Goal: Browse casually: Explore the website without a specific task or goal

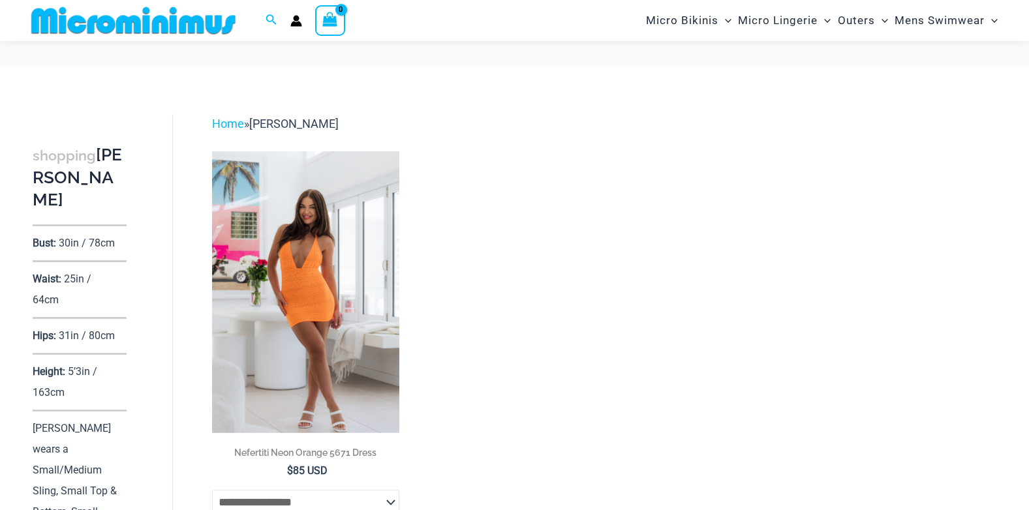
scroll to position [57, 0]
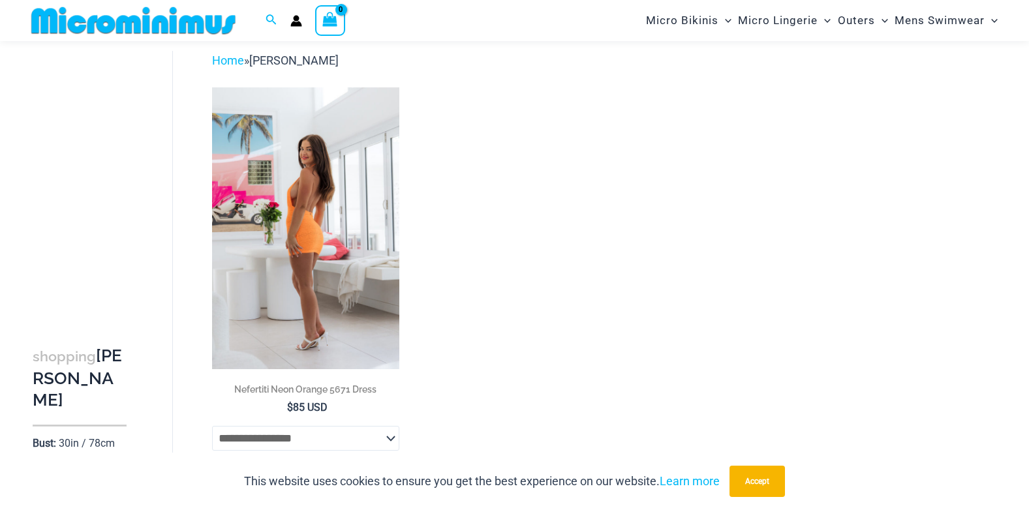
click at [326, 191] on img at bounding box center [306, 228] width 188 height 282
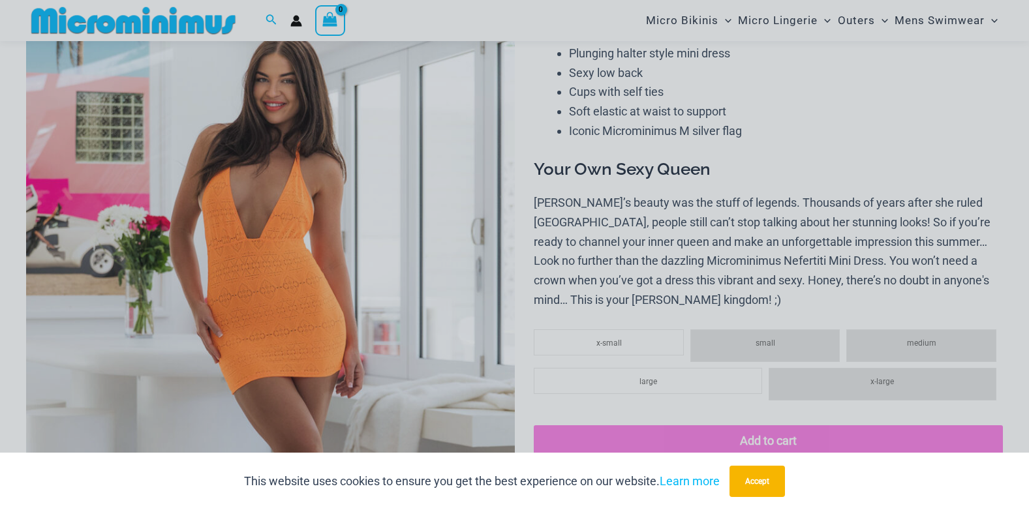
scroll to position [314, 0]
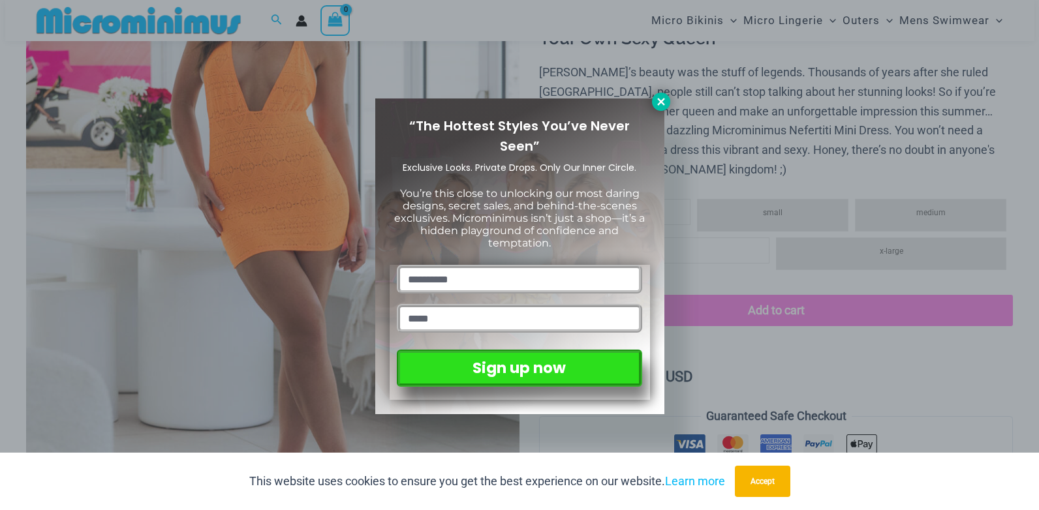
click at [665, 102] on icon at bounding box center [661, 102] width 12 height 12
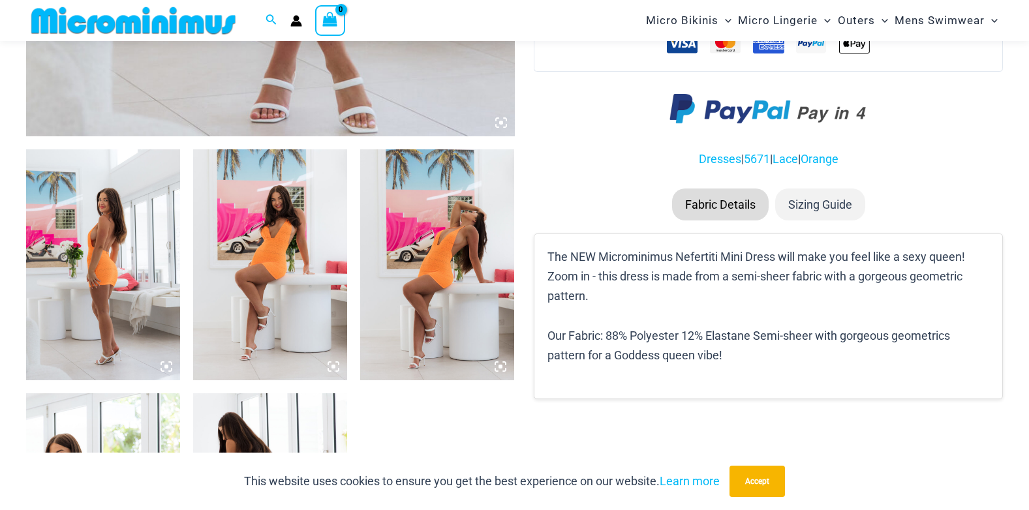
scroll to position [902, 0]
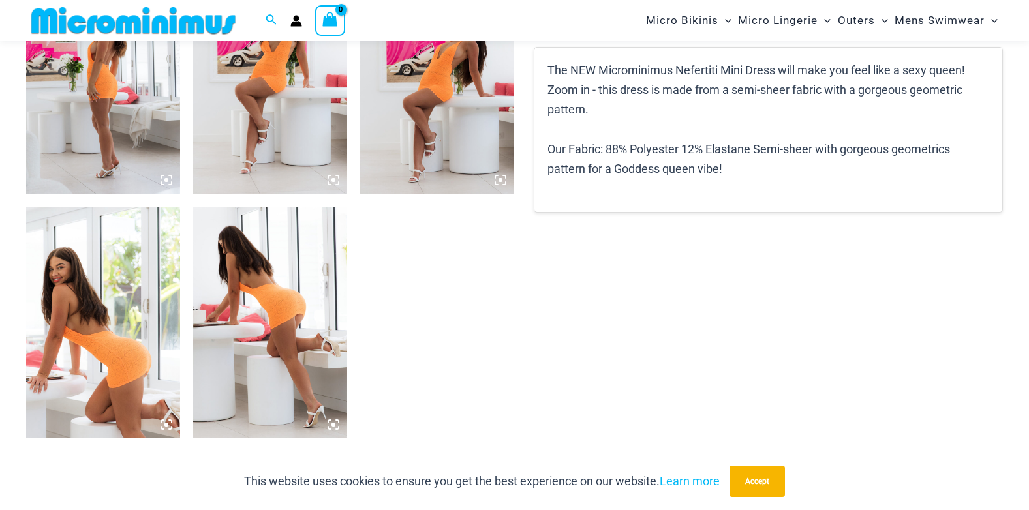
click at [132, 122] on img at bounding box center [103, 78] width 154 height 231
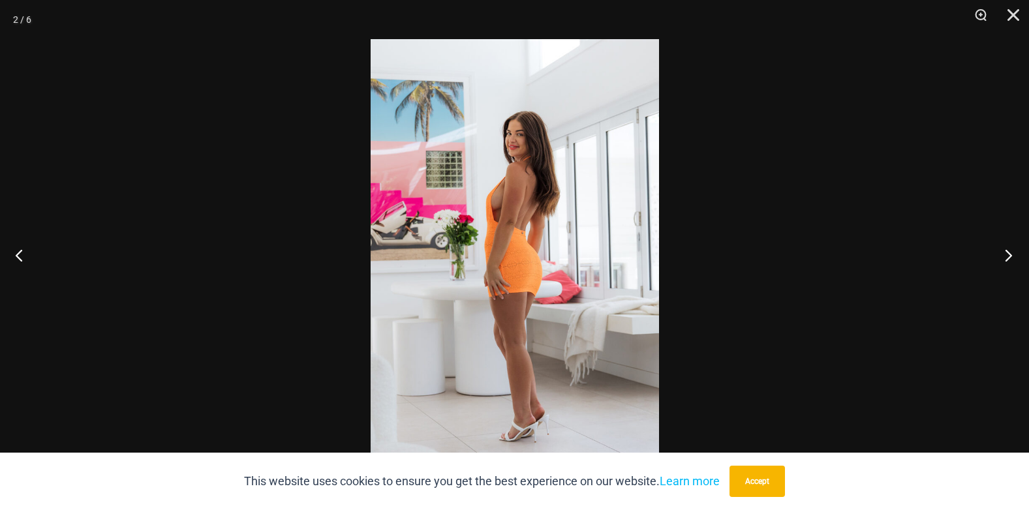
click at [1013, 252] on button "Next" at bounding box center [1004, 254] width 49 height 65
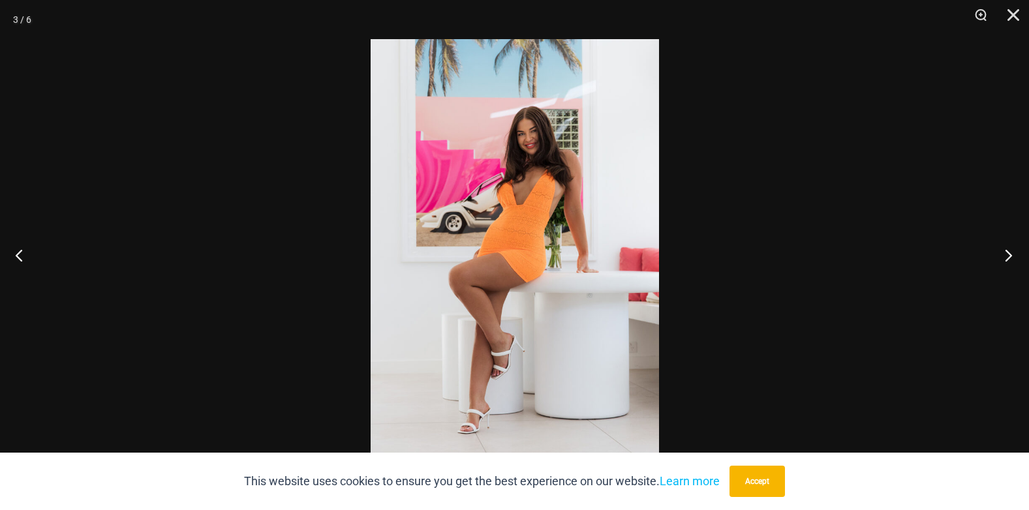
click at [1011, 253] on button "Next" at bounding box center [1004, 254] width 49 height 65
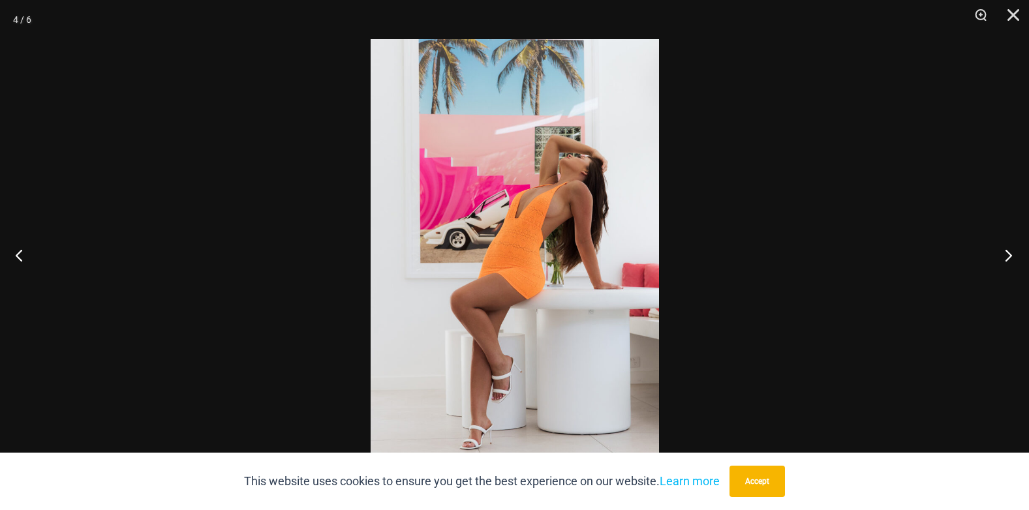
click at [1011, 253] on button "Next" at bounding box center [1004, 254] width 49 height 65
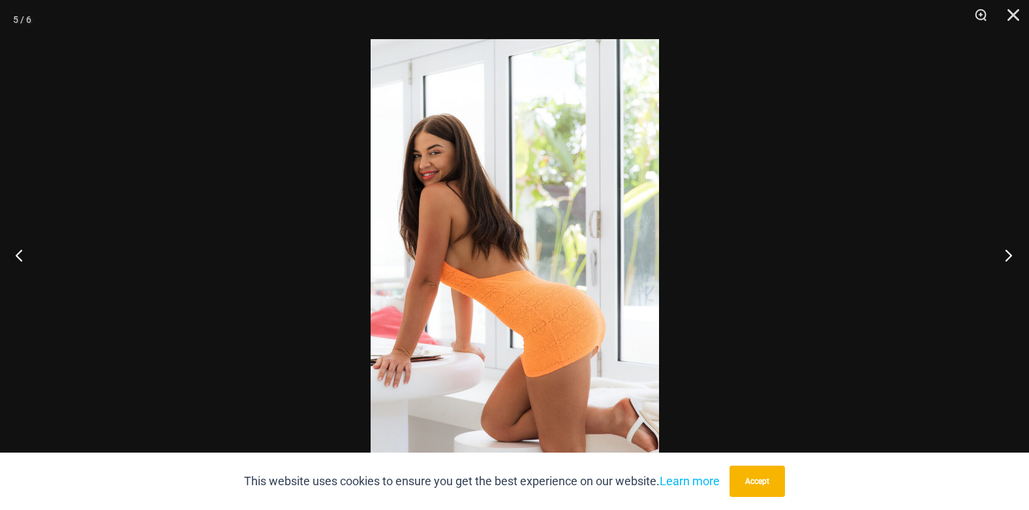
click at [1011, 253] on button "Next" at bounding box center [1004, 254] width 49 height 65
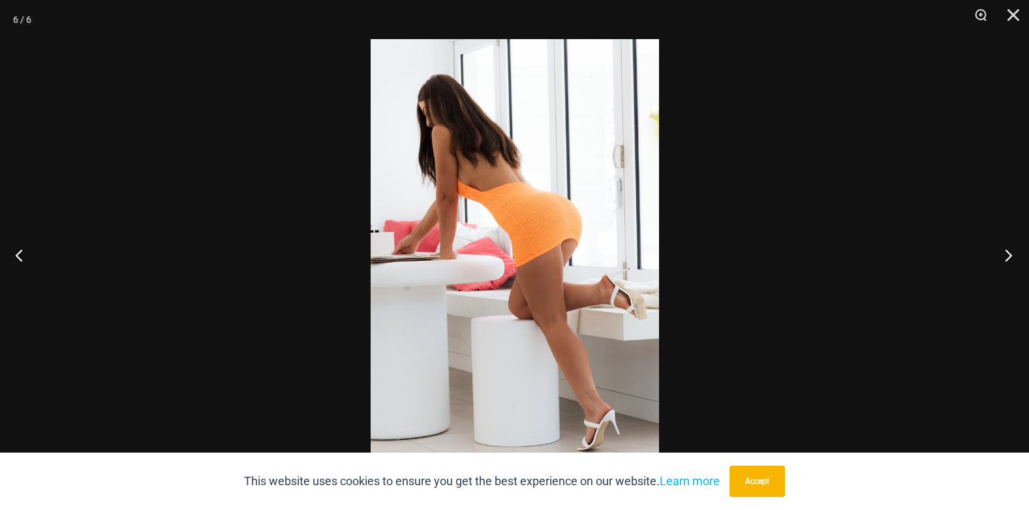
click at [1011, 253] on button "Next" at bounding box center [1004, 254] width 49 height 65
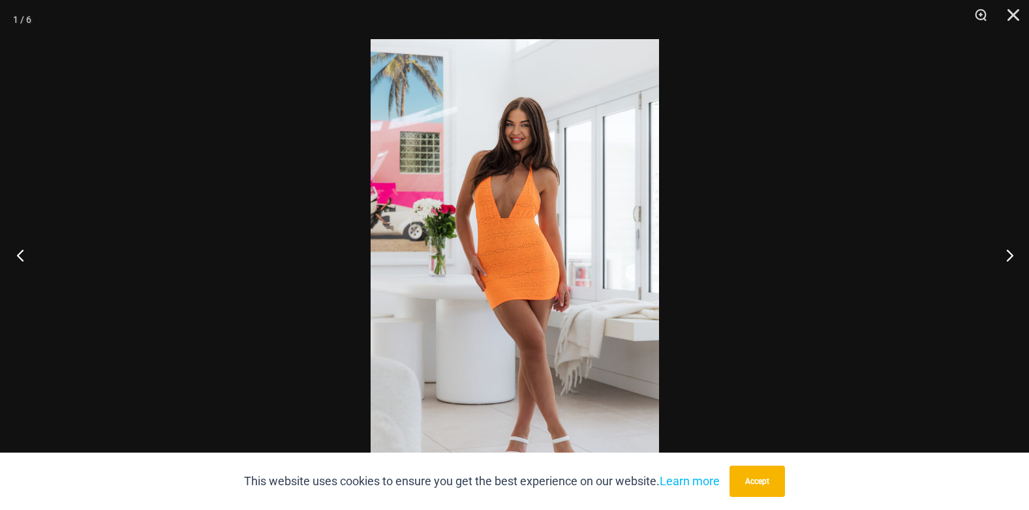
click at [18, 252] on button "Previous" at bounding box center [24, 254] width 49 height 65
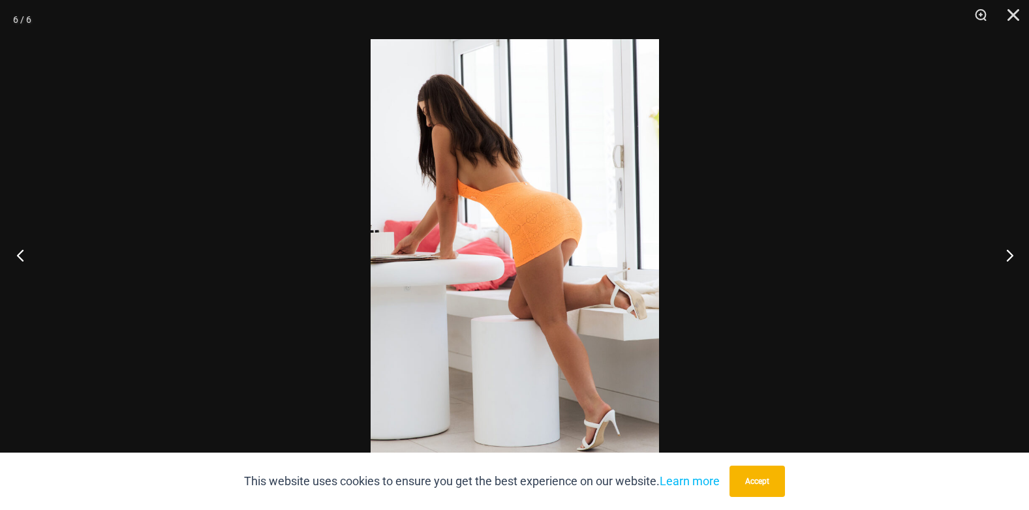
click at [18, 252] on button "Previous" at bounding box center [24, 254] width 49 height 65
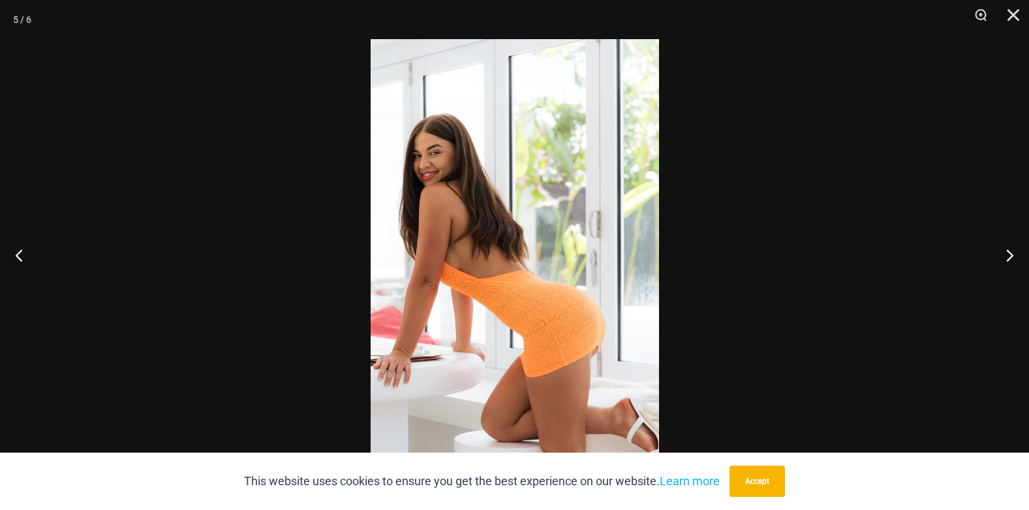
click at [865, 184] on div at bounding box center [514, 255] width 1029 height 510
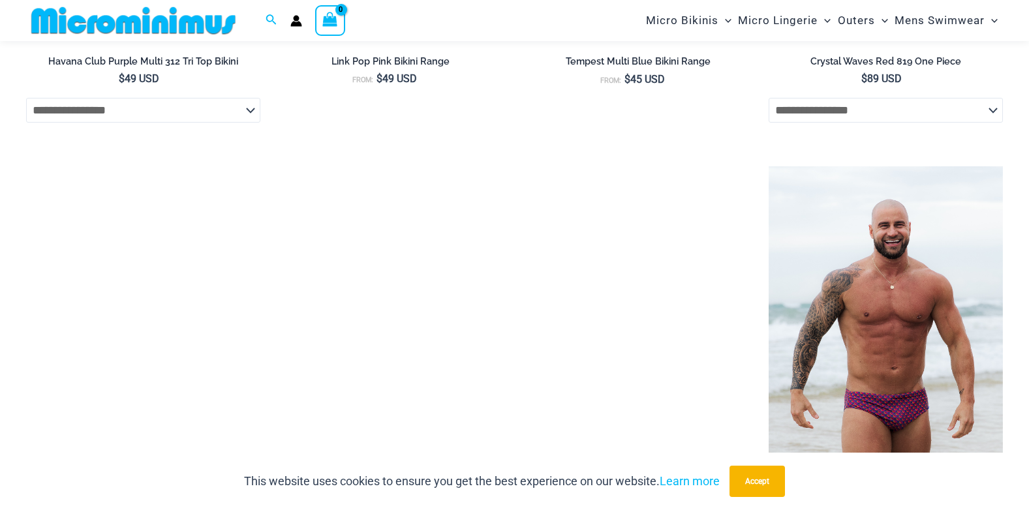
scroll to position [2076, 0]
